Goal: Task Accomplishment & Management: Use online tool/utility

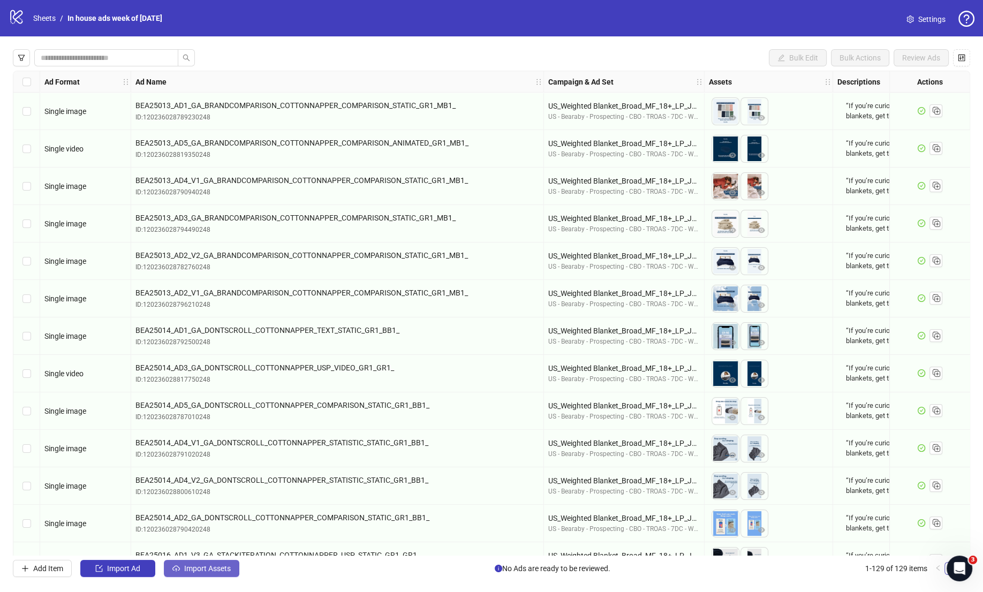
click at [212, 569] on span "Import Assets" at bounding box center [207, 569] width 47 height 9
click at [53, 19] on link "Sheets" at bounding box center [44, 18] width 27 height 12
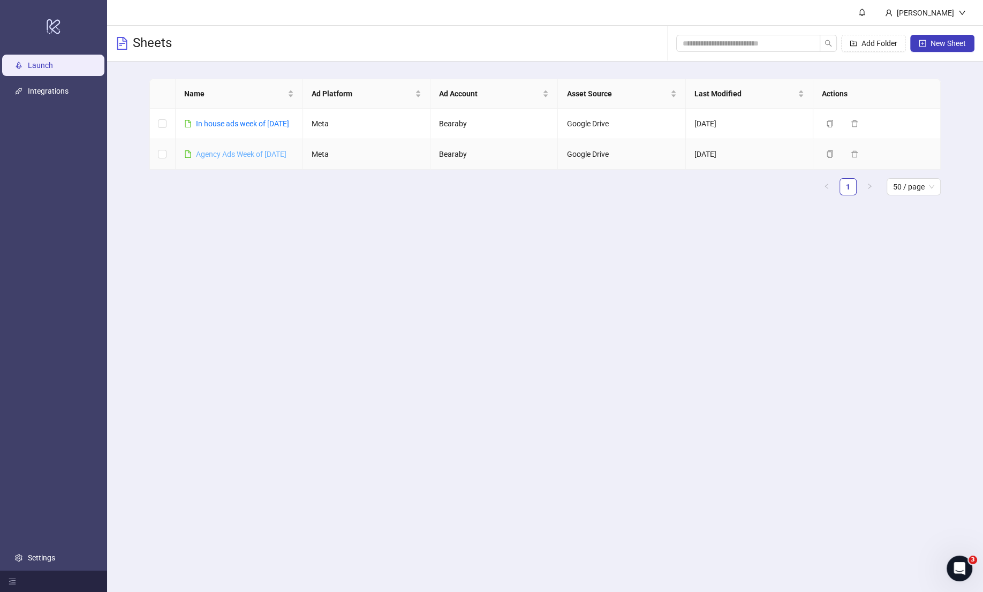
click at [240, 159] on link "Agency Ads Week of Aug 4th" at bounding box center [241, 154] width 91 height 9
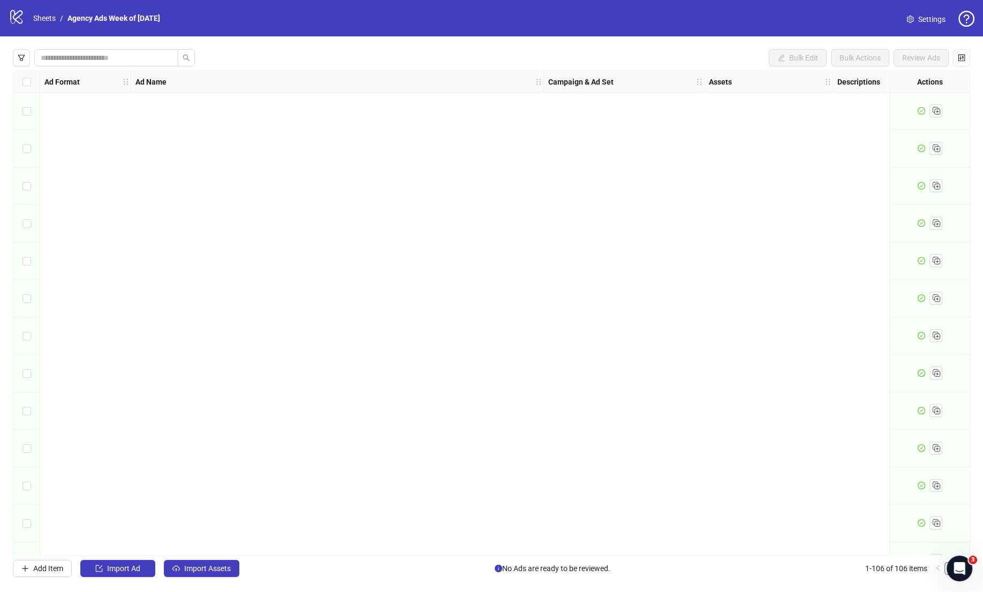
scroll to position [3512, 0]
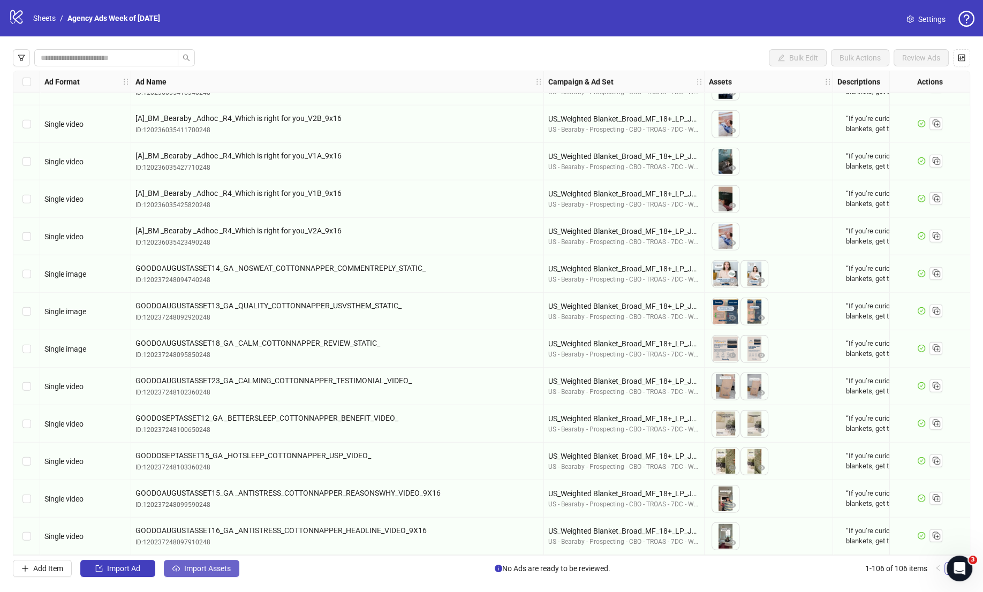
click at [223, 573] on span "Import Assets" at bounding box center [207, 569] width 47 height 9
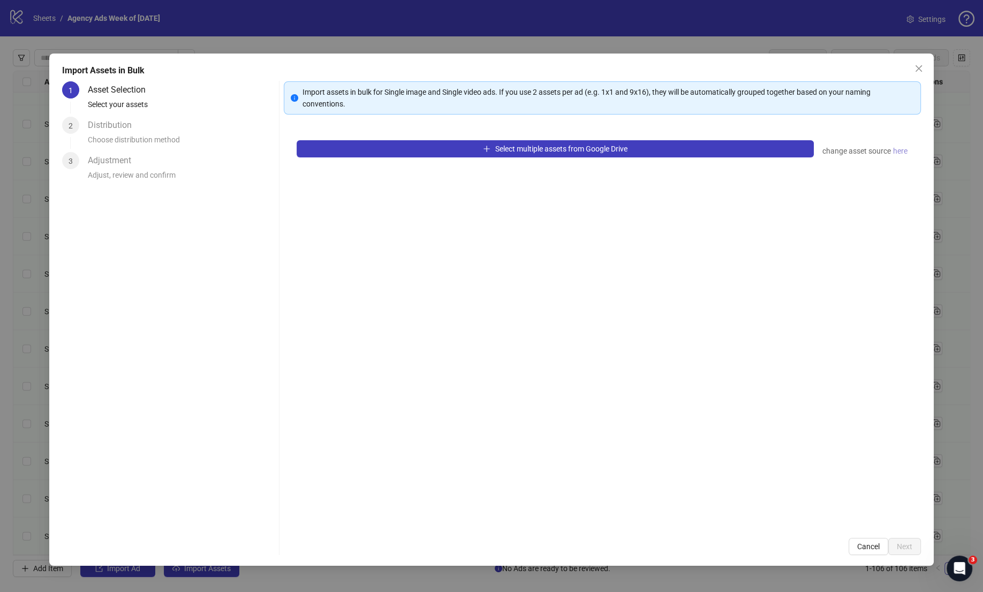
click at [896, 154] on span "here" at bounding box center [900, 151] width 14 height 12
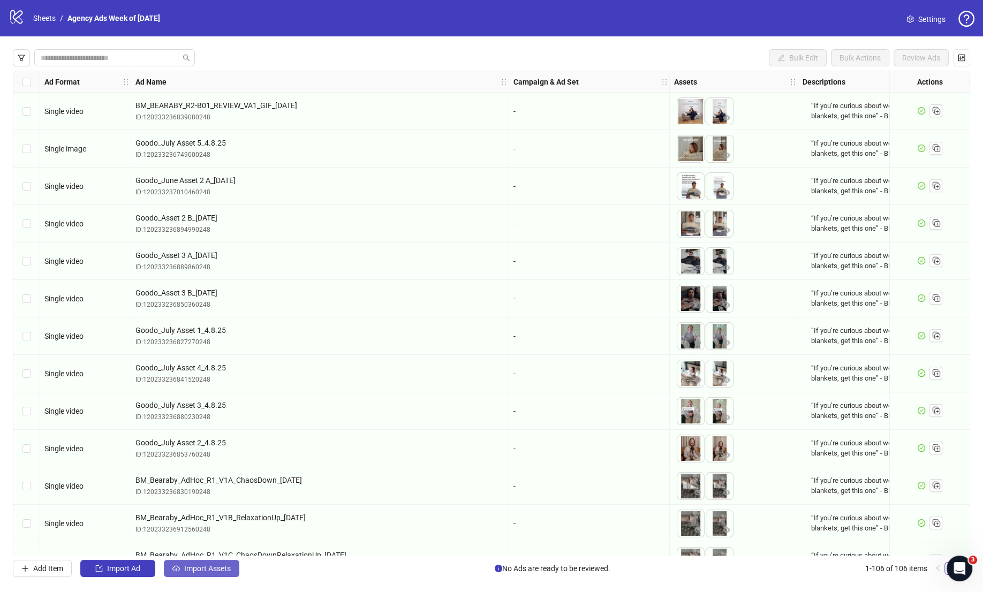
click at [237, 567] on button "Import Assets" at bounding box center [202, 568] width 76 height 17
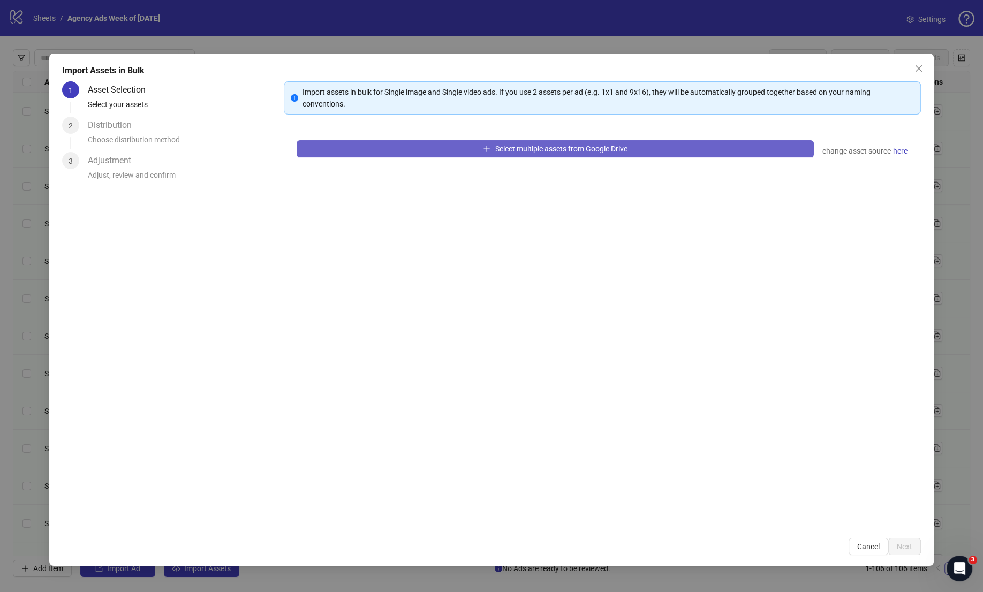
click at [390, 155] on button "Select multiple assets from Google Drive" at bounding box center [556, 148] width 518 height 17
